Goal: Book appointment/travel/reservation

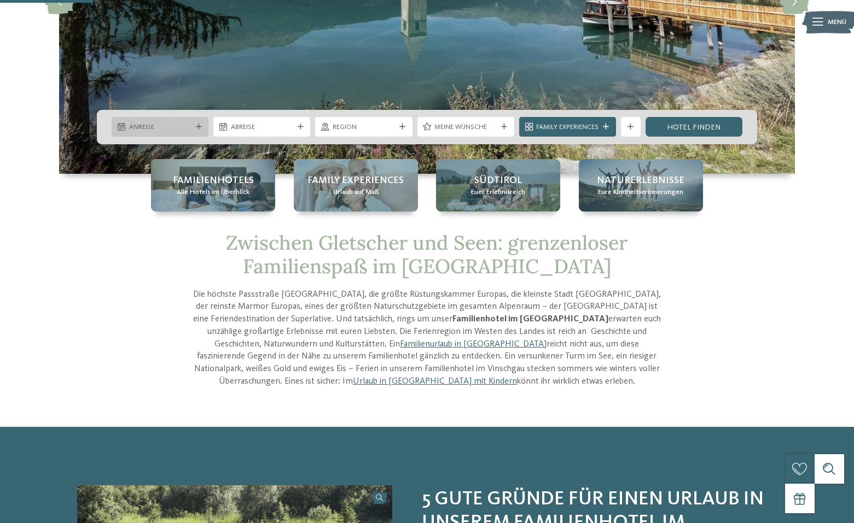
click at [174, 125] on span "Anreise" at bounding box center [160, 128] width 62 height 10
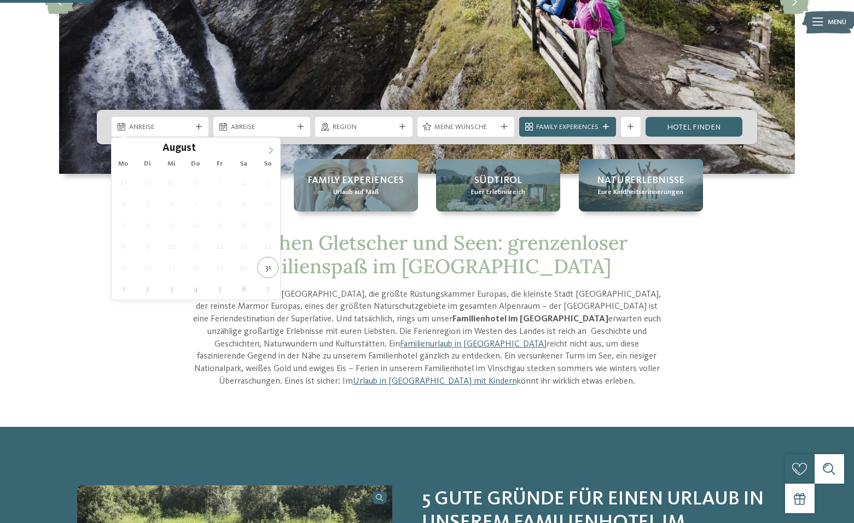
click at [274, 148] on span at bounding box center [270, 147] width 19 height 19
click at [273, 147] on icon at bounding box center [271, 151] width 8 height 8
type input "****"
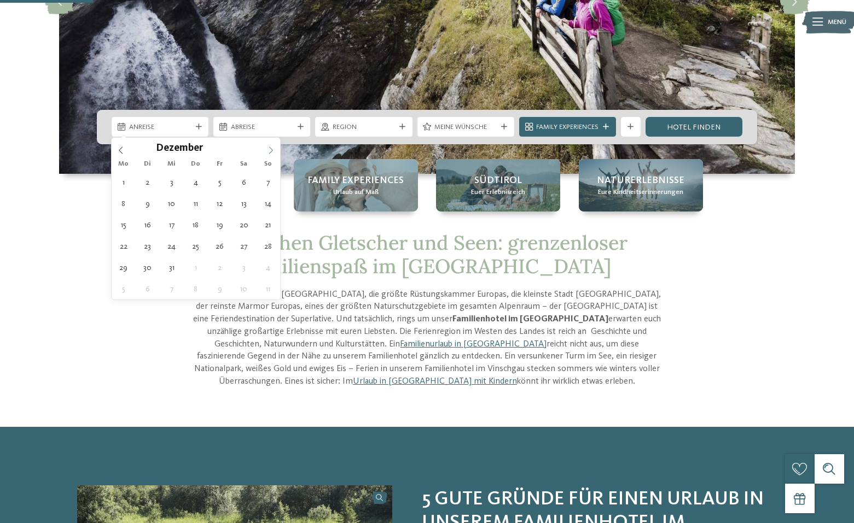
click at [273, 147] on icon at bounding box center [271, 151] width 8 height 8
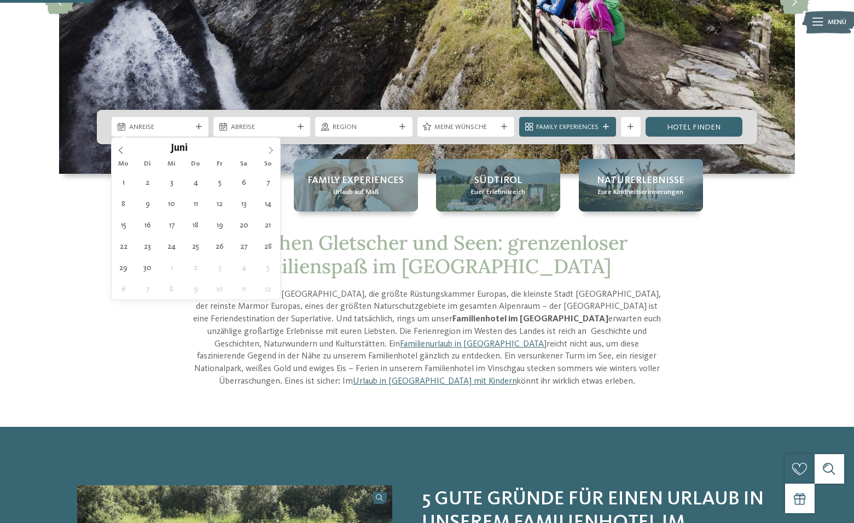
click at [273, 147] on icon at bounding box center [271, 151] width 8 height 8
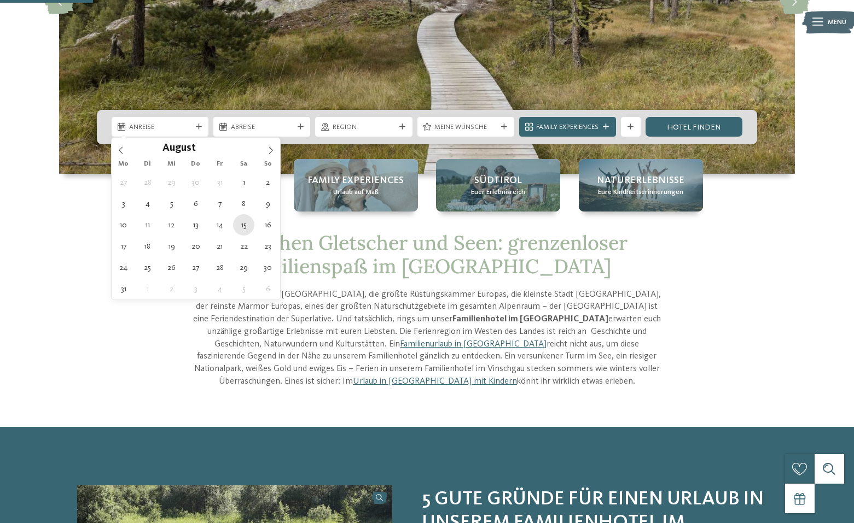
type div "[DATE]"
type input "****"
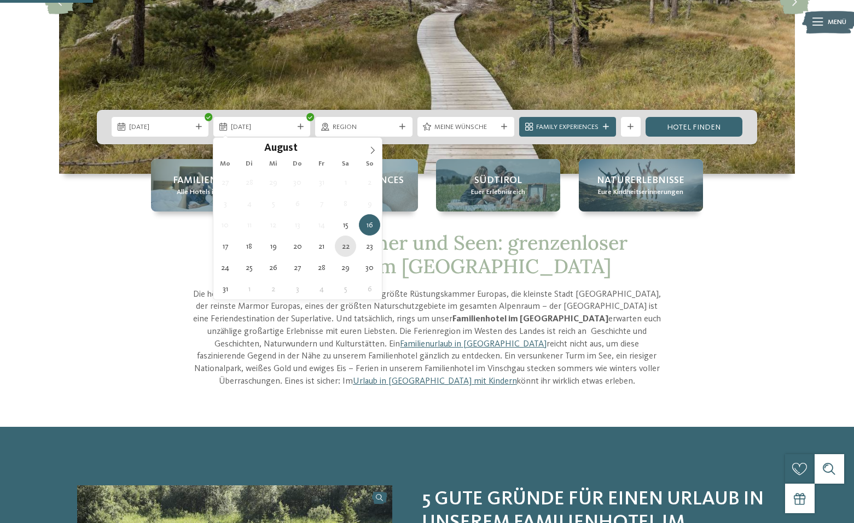
type div "[DATE]"
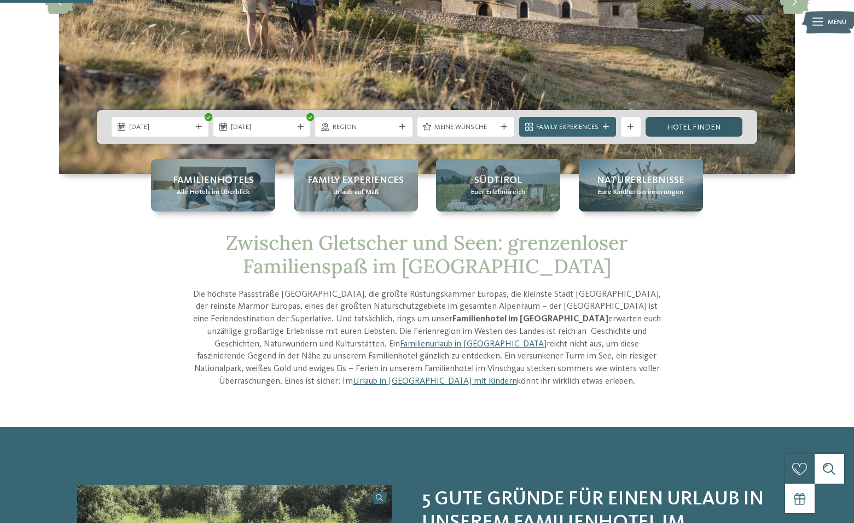
click at [708, 127] on link "Hotel finden" at bounding box center [693, 127] width 97 height 20
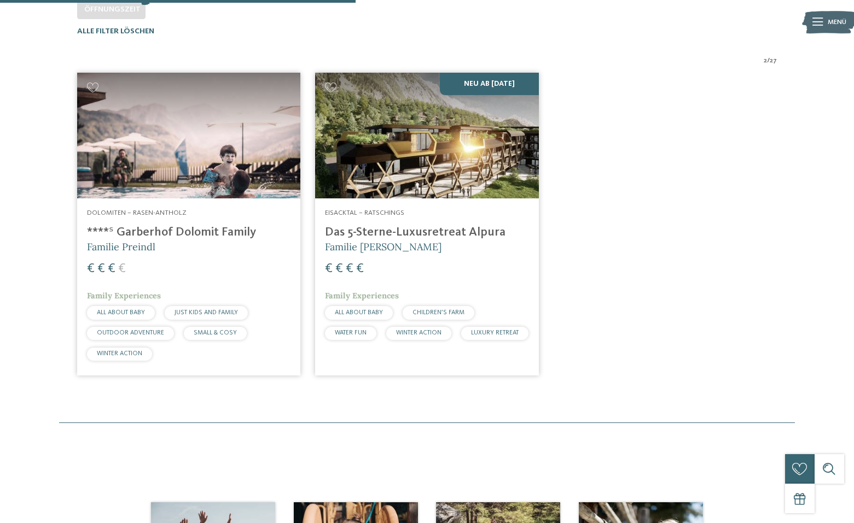
scroll to position [317, 0]
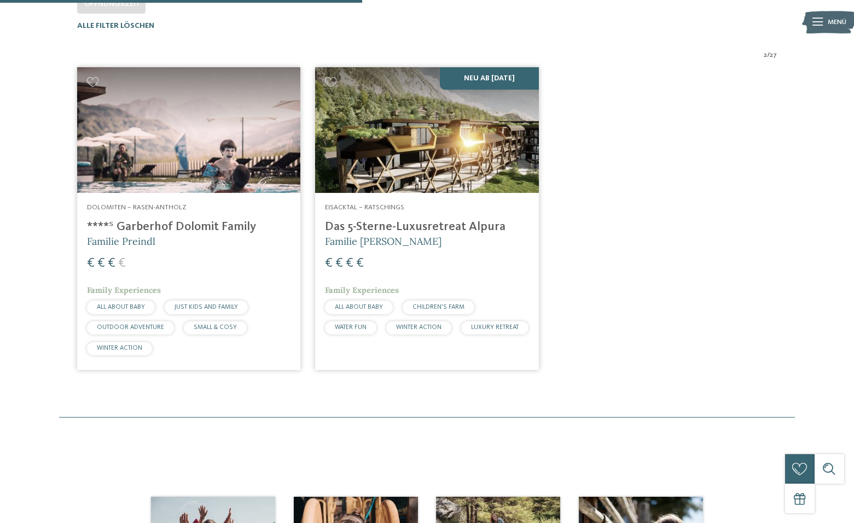
drag, startPoint x: 206, startPoint y: 132, endPoint x: 221, endPoint y: 135, distance: 15.6
click at [206, 132] on img at bounding box center [188, 130] width 223 height 126
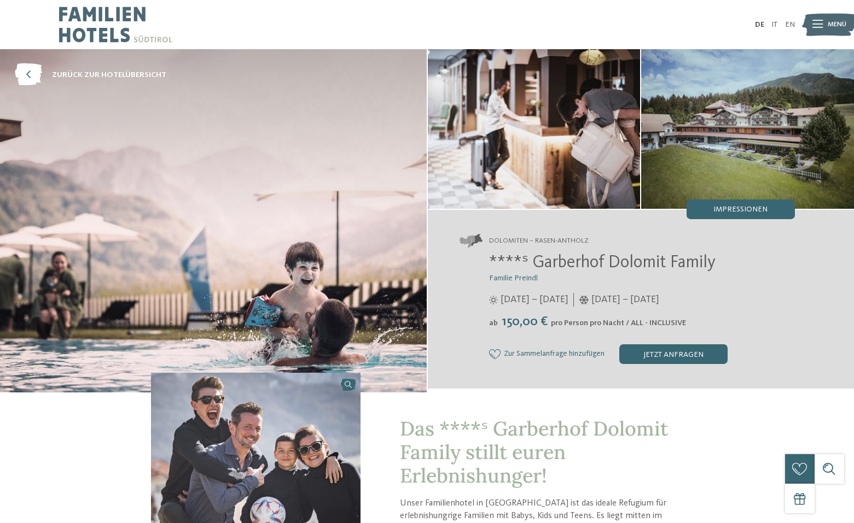
click at [117, 26] on img at bounding box center [115, 24] width 113 height 49
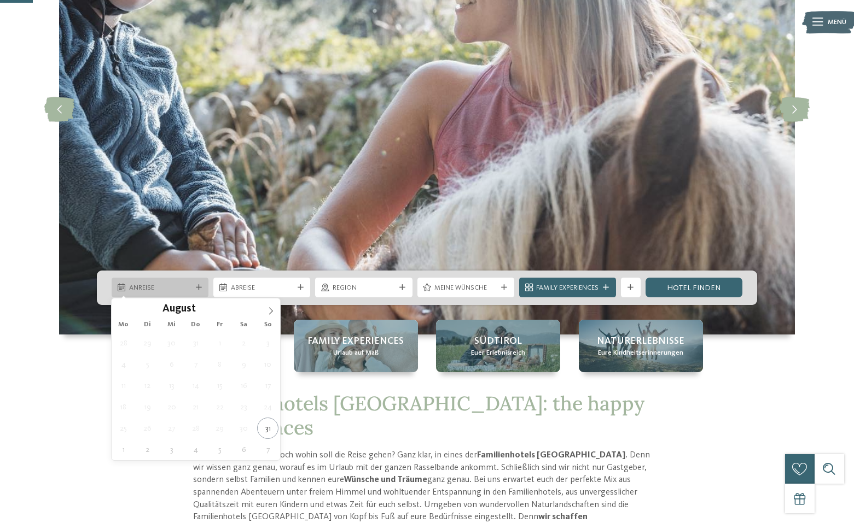
click at [142, 282] on div "Anreise" at bounding box center [160, 288] width 97 height 20
click at [269, 311] on icon at bounding box center [271, 311] width 8 height 8
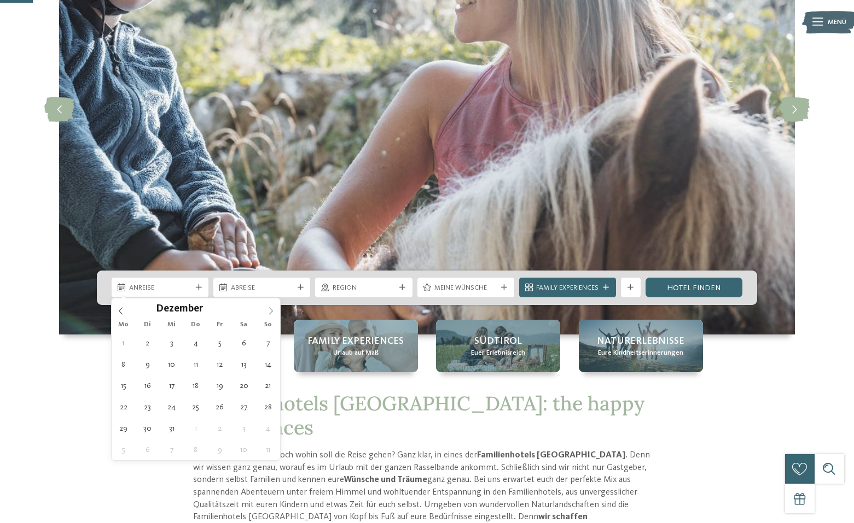
type input "****"
click at [269, 311] on icon at bounding box center [271, 311] width 8 height 8
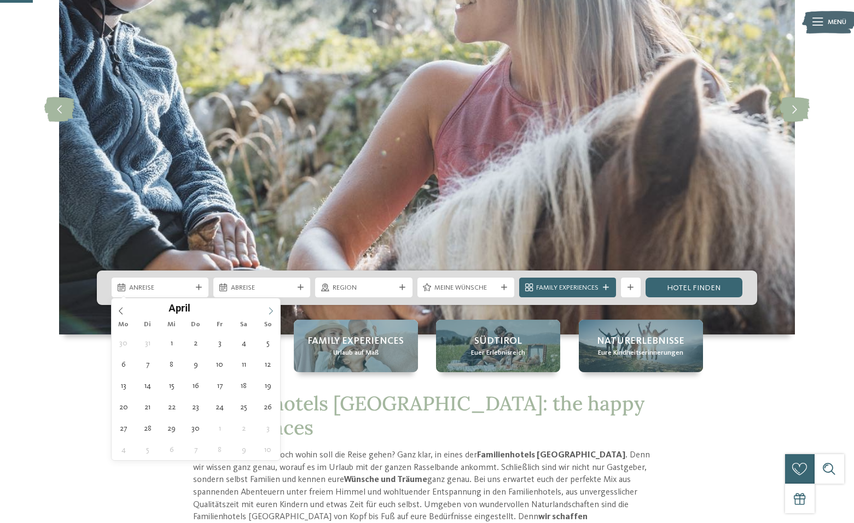
click at [269, 311] on icon at bounding box center [271, 311] width 8 height 8
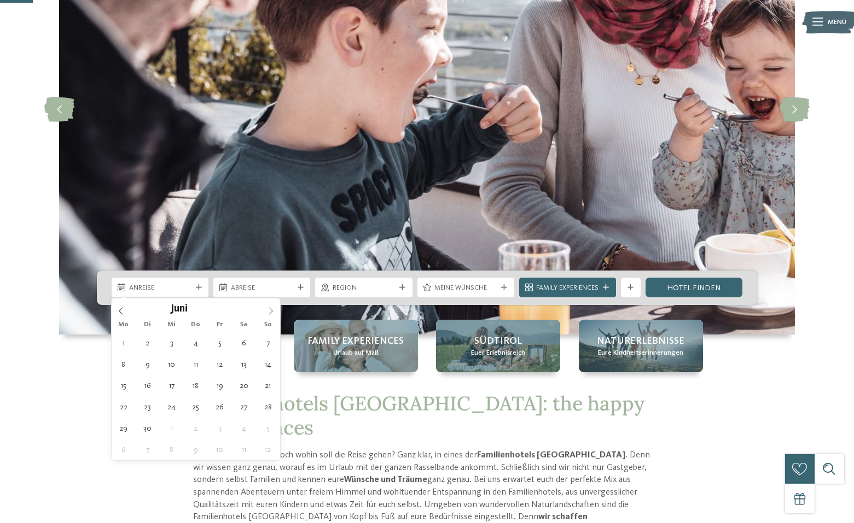
click at [269, 311] on icon at bounding box center [271, 311] width 8 height 8
type div "[DATE]"
type input "****"
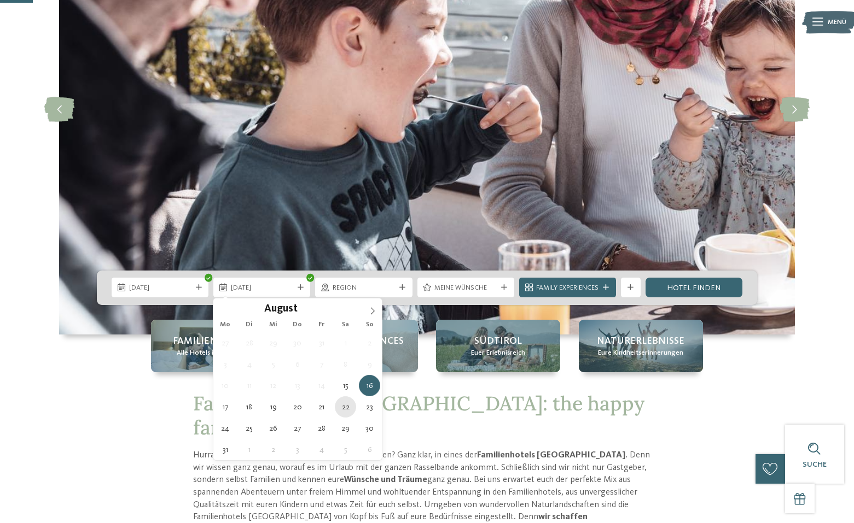
type div "22.08.2026"
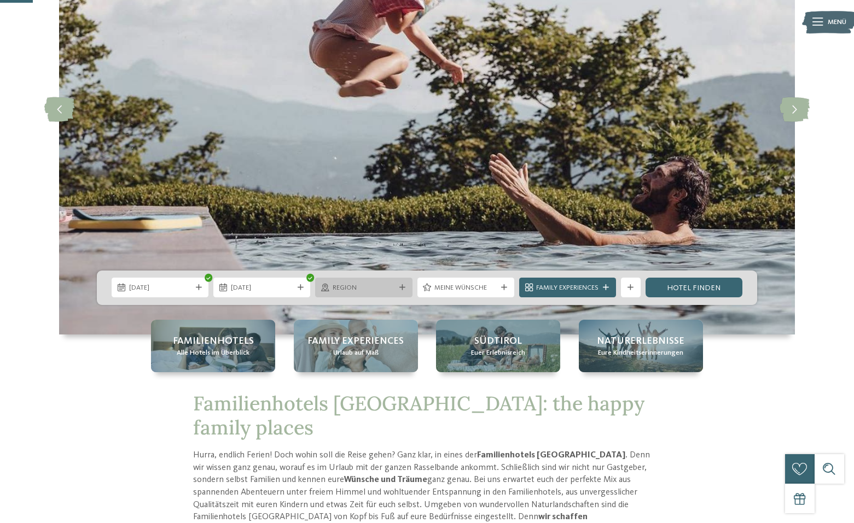
click at [372, 281] on div "Region" at bounding box center [363, 288] width 97 height 20
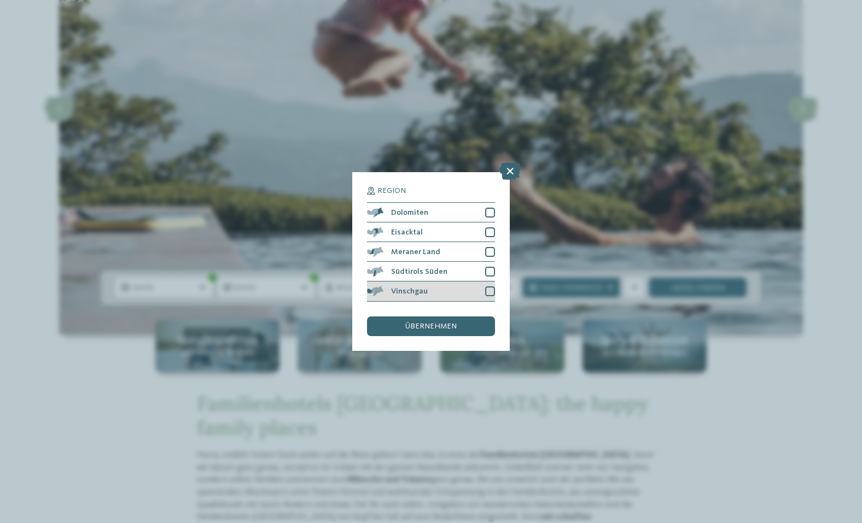
click at [488, 290] on div at bounding box center [490, 292] width 10 height 10
click at [450, 328] on span "übernehmen" at bounding box center [430, 327] width 51 height 8
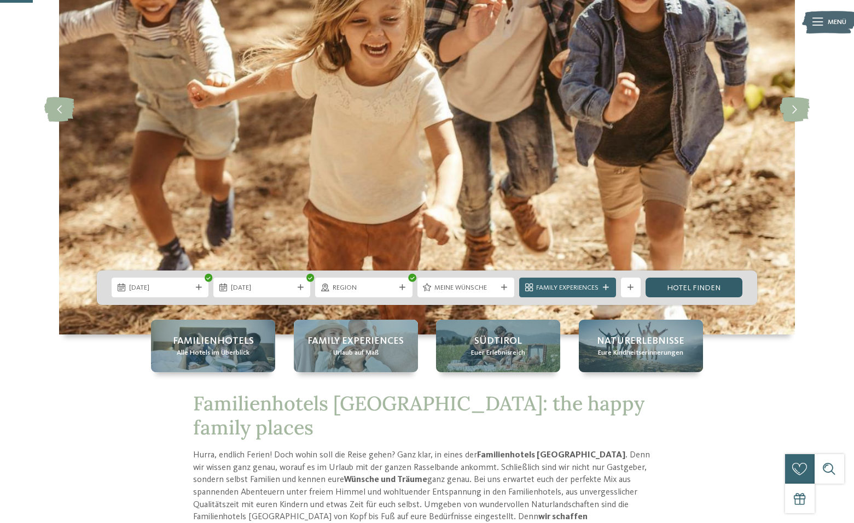
click at [701, 288] on link "Hotel finden" at bounding box center [693, 288] width 97 height 20
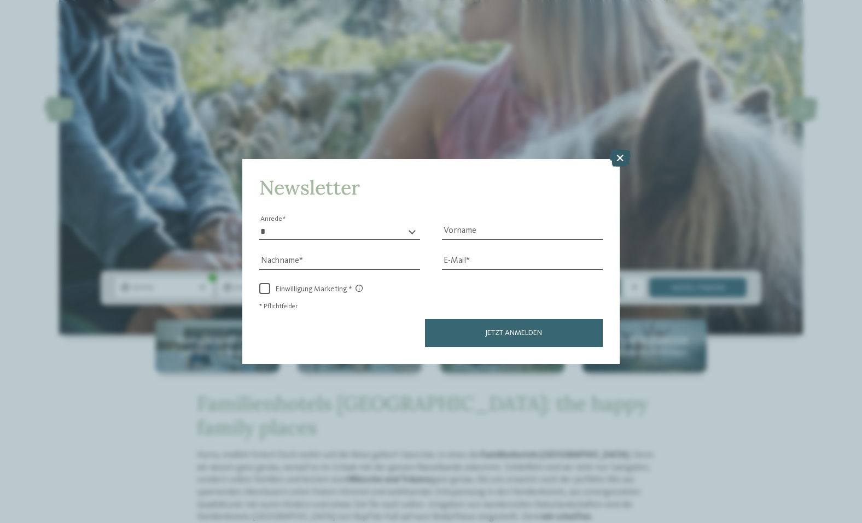
click at [622, 154] on icon at bounding box center [619, 158] width 21 height 18
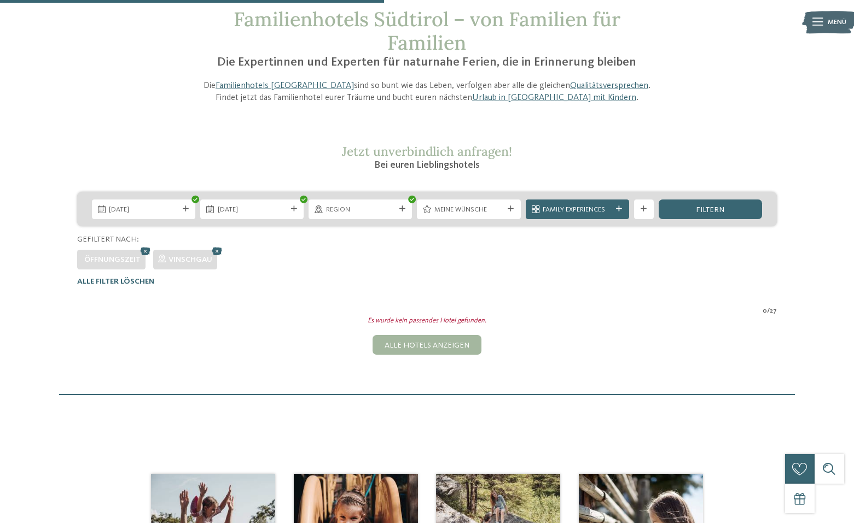
scroll to position [44, 0]
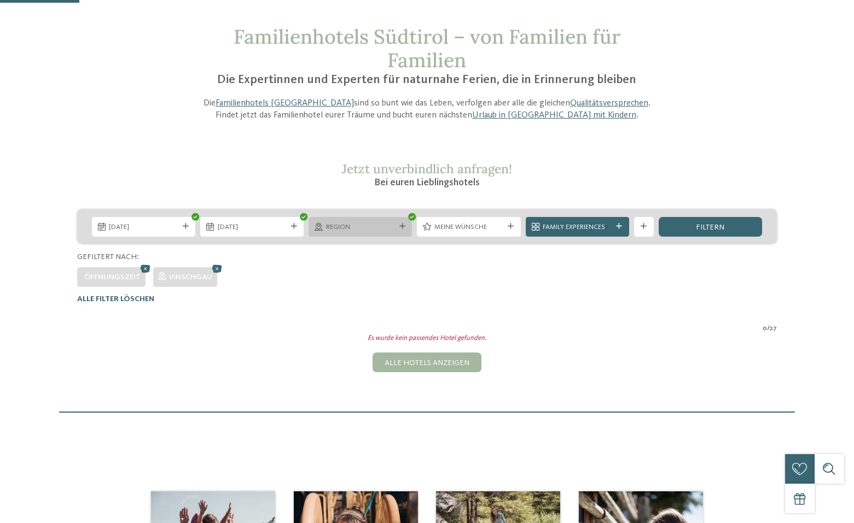
click at [336, 223] on span "Region" at bounding box center [360, 228] width 69 height 10
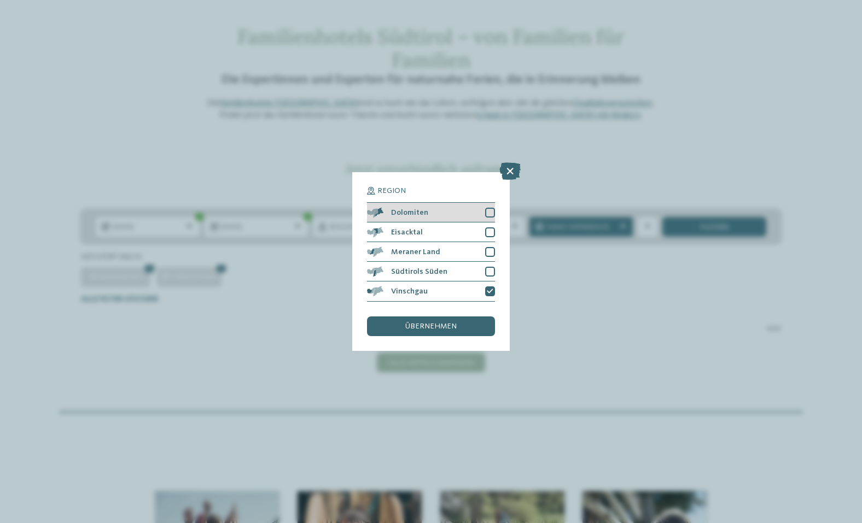
click at [488, 214] on div at bounding box center [490, 213] width 10 height 10
click at [490, 231] on div at bounding box center [490, 233] width 10 height 10
click at [489, 253] on div at bounding box center [490, 252] width 10 height 10
click at [491, 267] on div at bounding box center [490, 272] width 10 height 10
click at [429, 328] on span "übernehmen" at bounding box center [430, 327] width 51 height 8
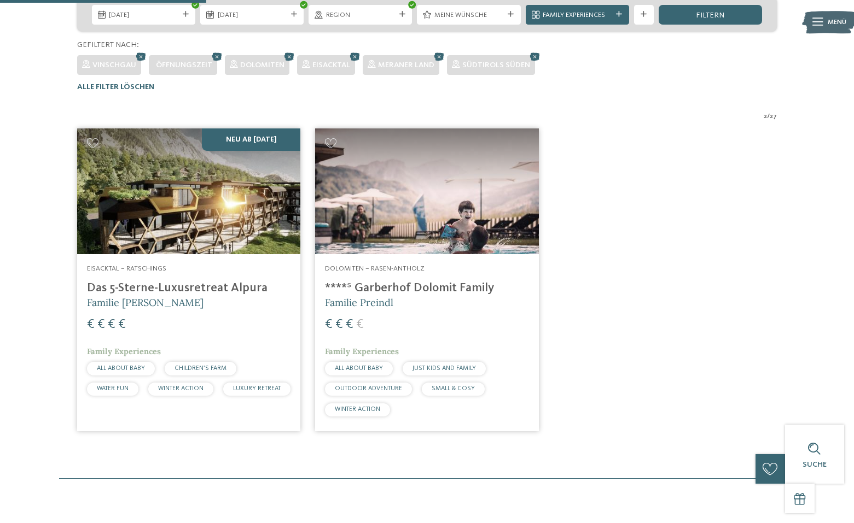
scroll to position [263, 0]
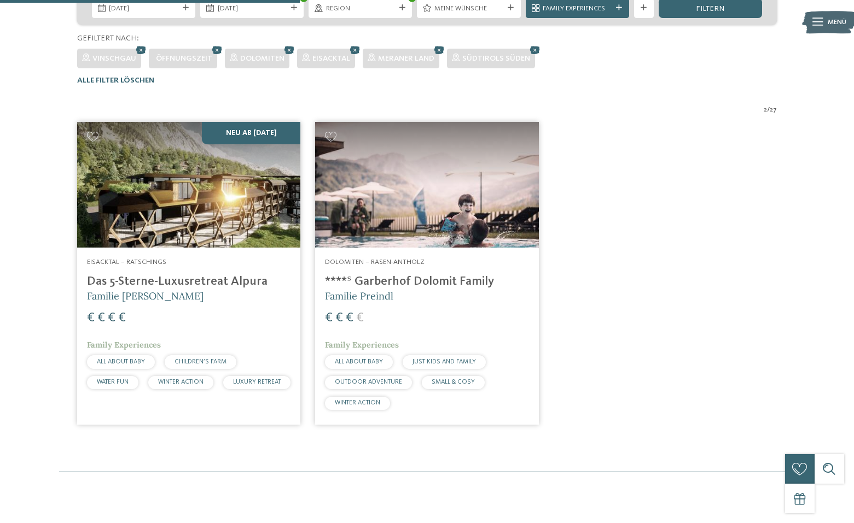
click at [217, 196] on img at bounding box center [188, 185] width 223 height 126
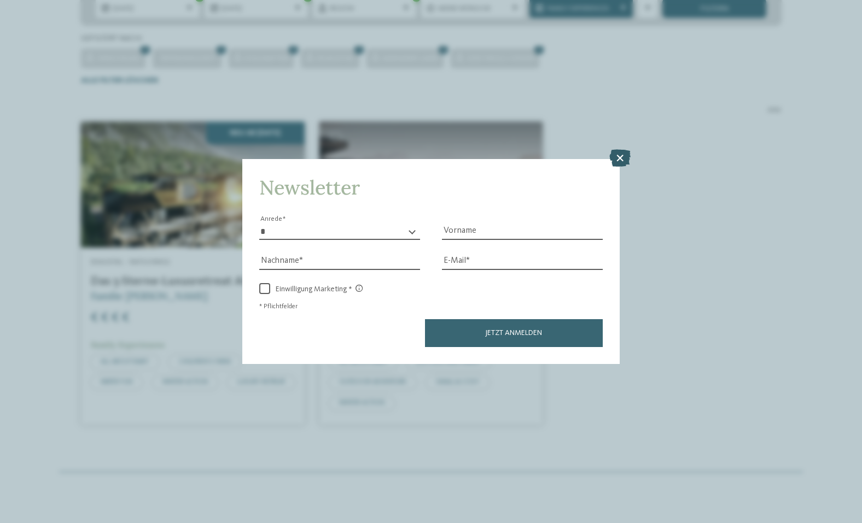
click at [619, 160] on icon at bounding box center [619, 158] width 21 height 18
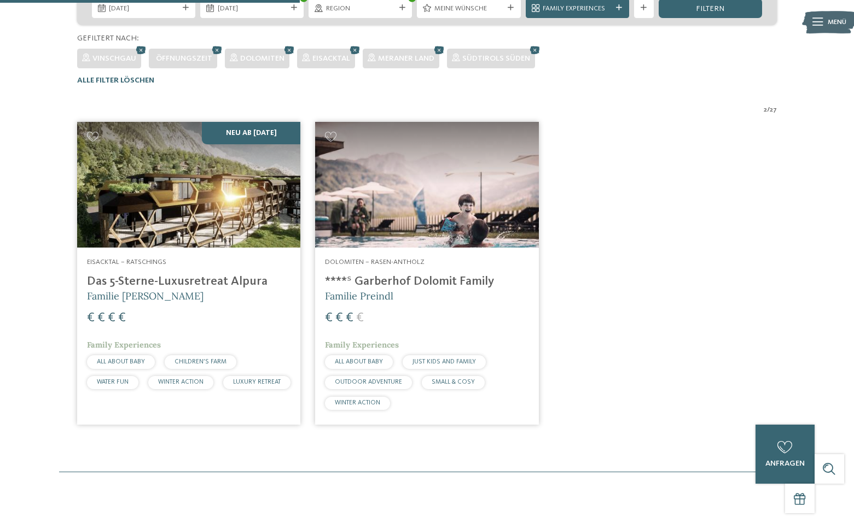
click at [212, 215] on img at bounding box center [188, 185] width 223 height 126
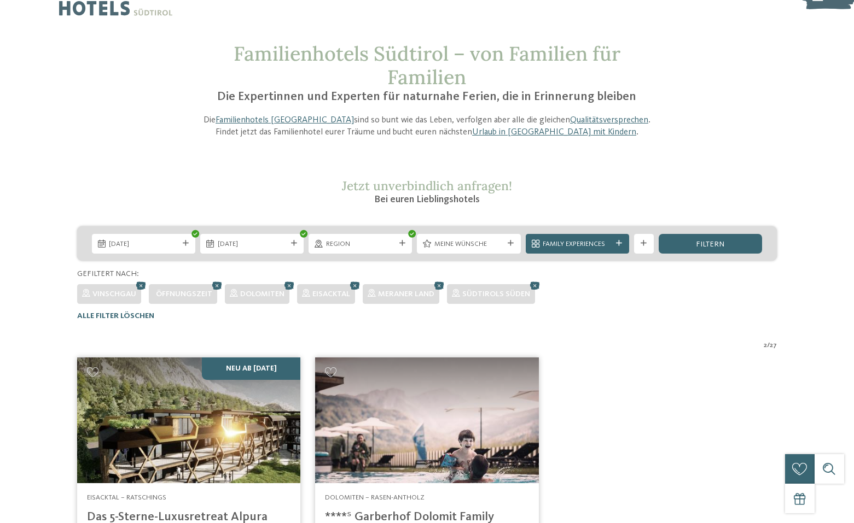
scroll to position [0, 0]
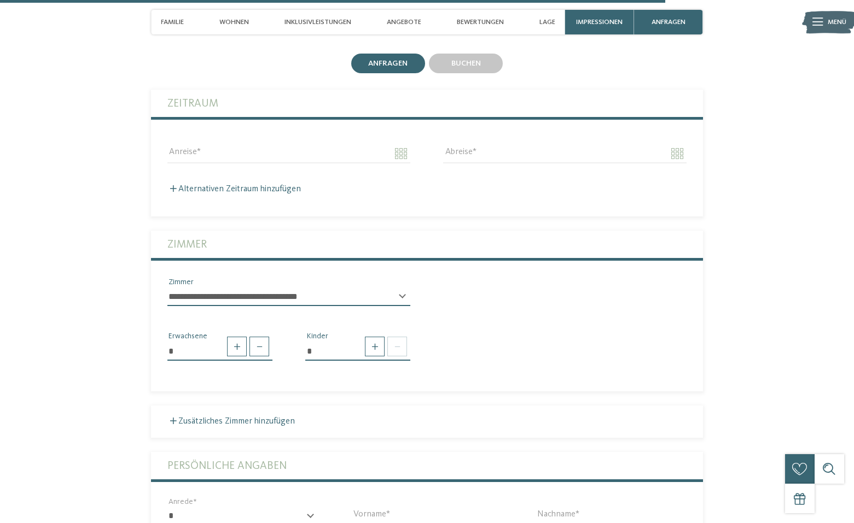
scroll to position [2844, 0]
